Goal: Task Accomplishment & Management: Use online tool/utility

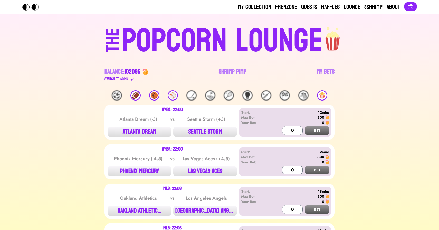
click at [152, 96] on div "🏀" at bounding box center [154, 95] width 10 height 10
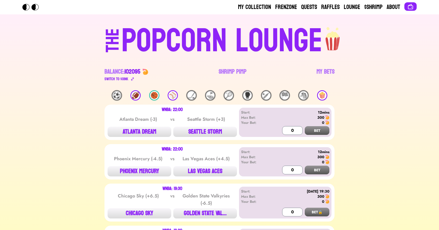
click at [321, 98] on div "🍿" at bounding box center [322, 95] width 10 height 10
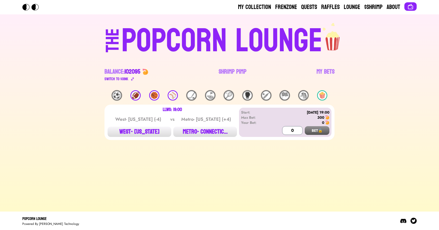
click at [156, 94] on div "🏀" at bounding box center [154, 95] width 10 height 10
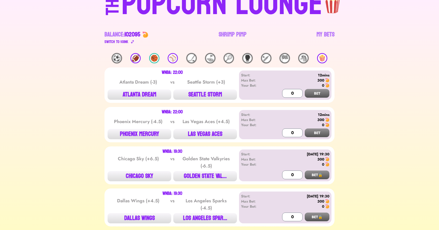
scroll to position [38, 0]
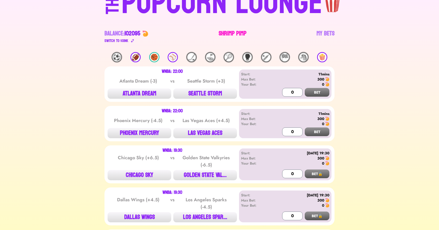
click at [230, 31] on link "Shrimp Pimp" at bounding box center [233, 37] width 28 height 14
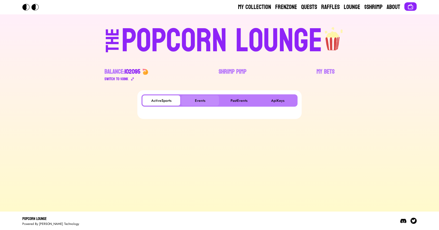
click at [197, 96] on button "Events" at bounding box center [200, 100] width 38 height 10
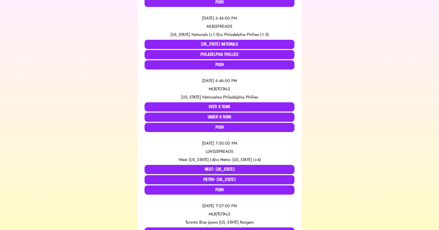
scroll to position [299, 0]
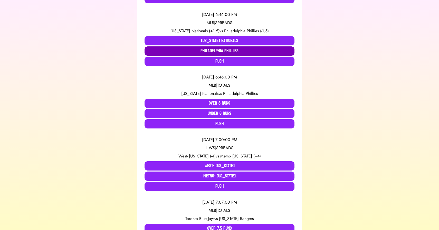
click at [200, 51] on button "Philadelphia Phillies" at bounding box center [220, 50] width 150 height 9
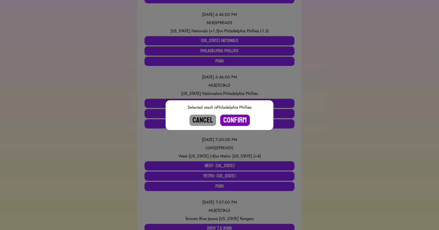
click at [231, 120] on button "Confirm" at bounding box center [235, 120] width 30 height 11
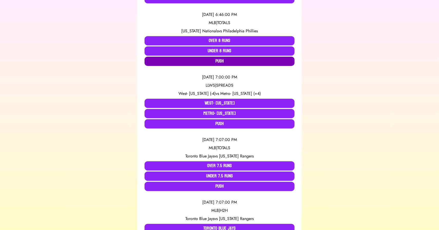
click at [187, 64] on button "Push" at bounding box center [220, 61] width 150 height 9
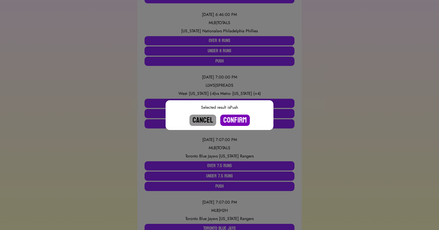
click at [233, 120] on button "Confirm" at bounding box center [235, 120] width 30 height 11
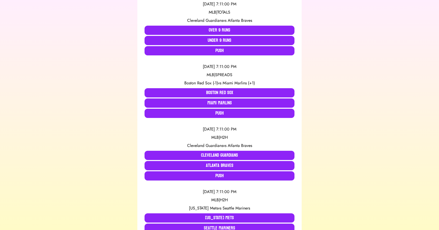
scroll to position [561, 0]
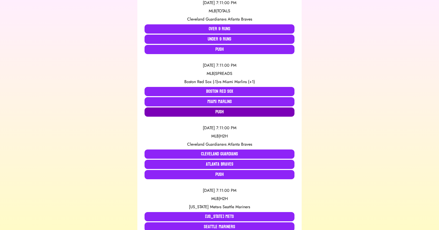
click at [167, 112] on button "Push" at bounding box center [220, 112] width 150 height 9
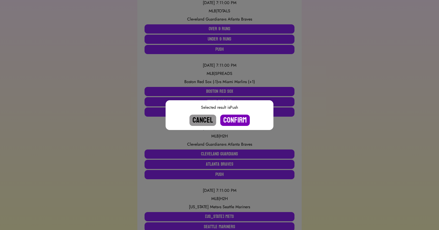
click at [232, 118] on button "Confirm" at bounding box center [235, 120] width 30 height 11
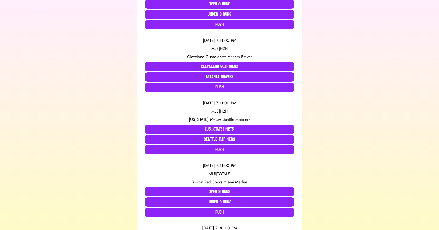
scroll to position [594, 0]
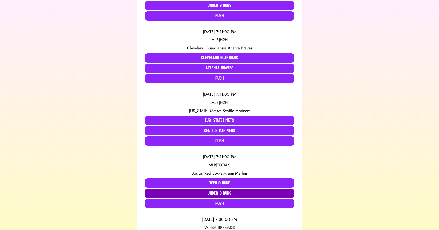
click at [262, 193] on button "Under 9 Runs" at bounding box center [220, 193] width 150 height 9
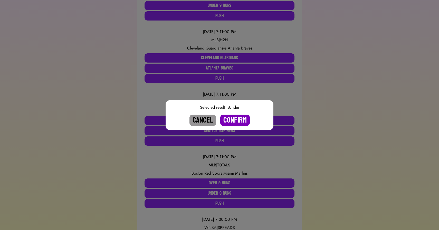
click at [242, 118] on button "Confirm" at bounding box center [235, 120] width 30 height 11
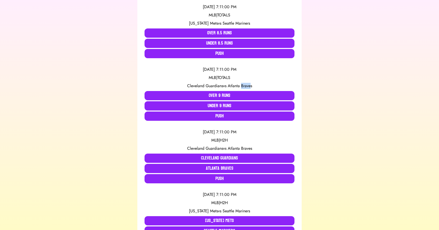
scroll to position [495, 0]
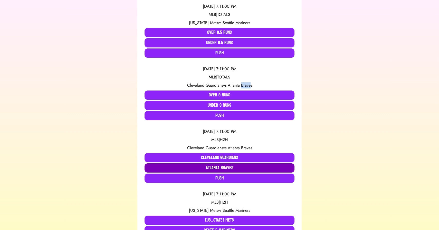
click at [178, 168] on button "Atlanta Braves" at bounding box center [220, 168] width 150 height 9
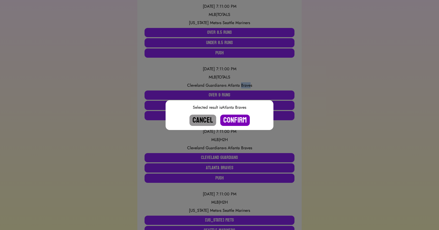
click at [234, 123] on button "Confirm" at bounding box center [235, 120] width 30 height 11
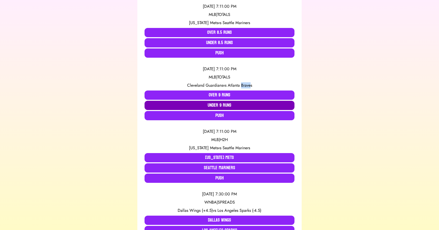
click at [223, 106] on button "Under 9 Runs" at bounding box center [220, 105] width 150 height 9
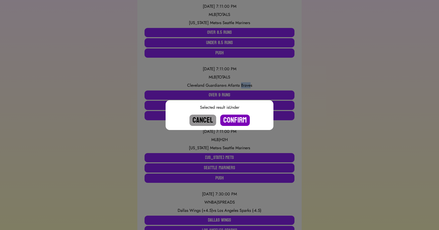
click at [234, 120] on button "Confirm" at bounding box center [235, 120] width 30 height 11
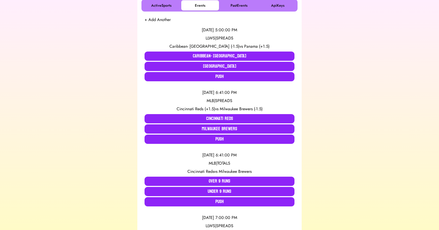
scroll to position [0, 0]
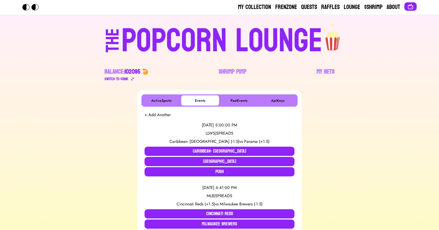
click at [167, 27] on div "POPCORN LOUNGE" at bounding box center [221, 41] width 201 height 33
